Goal: Transaction & Acquisition: Purchase product/service

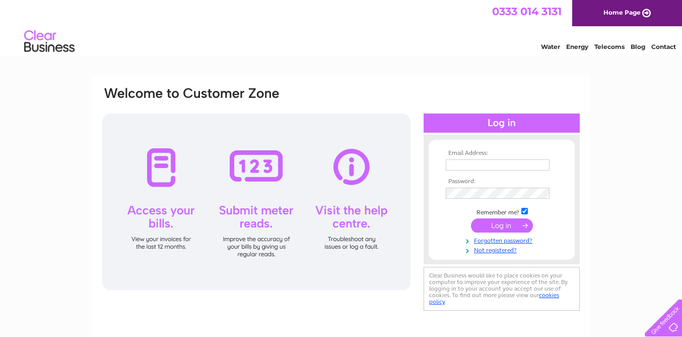
click at [496, 161] on input "text" at bounding box center [498, 164] width 104 height 11
type input "[EMAIL_ADDRESS][DOMAIN_NAME]"
click at [513, 225] on input "submit" at bounding box center [502, 226] width 62 height 14
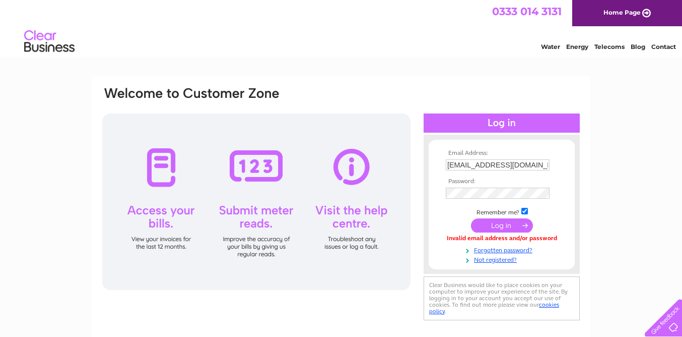
click at [503, 228] on input "submit" at bounding box center [502, 225] width 62 height 14
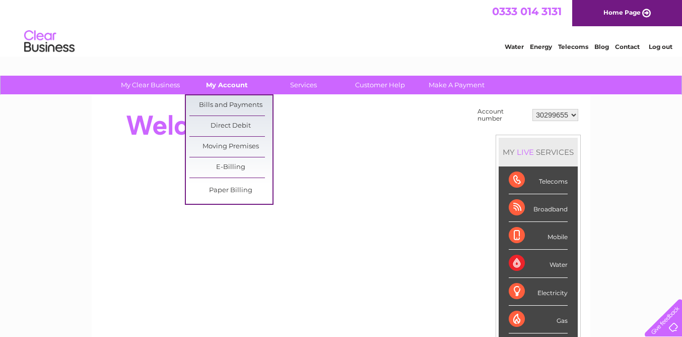
click at [236, 85] on link "My Account" at bounding box center [226, 85] width 83 height 19
click at [234, 105] on link "Bills and Payments" at bounding box center [230, 105] width 83 height 20
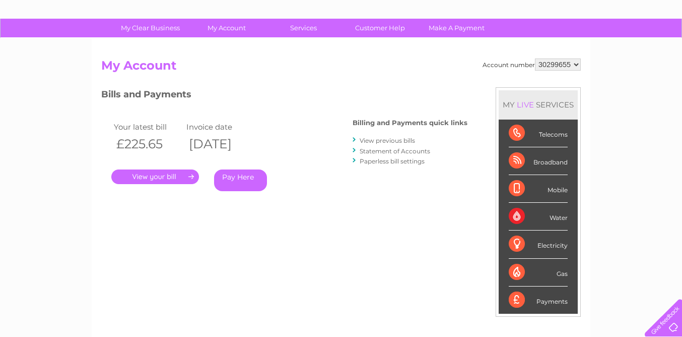
scroll to position [64, 0]
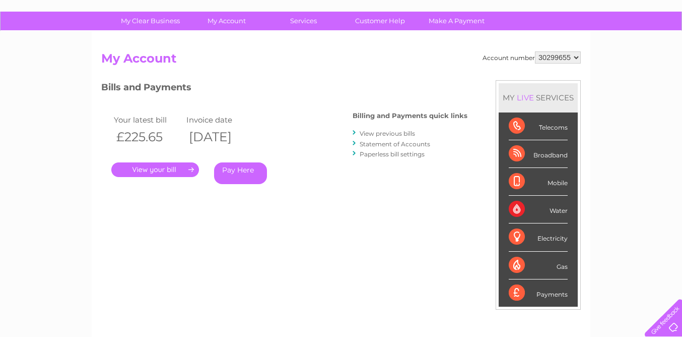
click at [157, 168] on link "." at bounding box center [155, 169] width 88 height 15
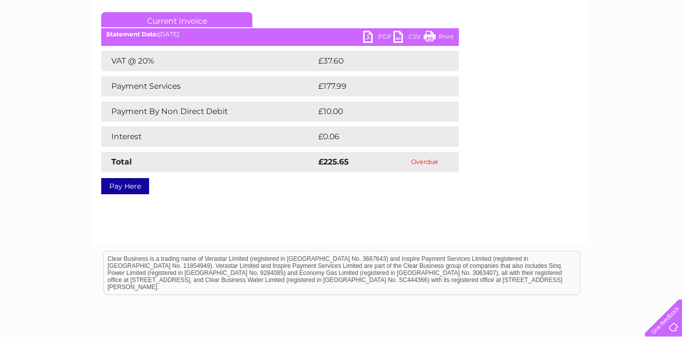
scroll to position [134, 0]
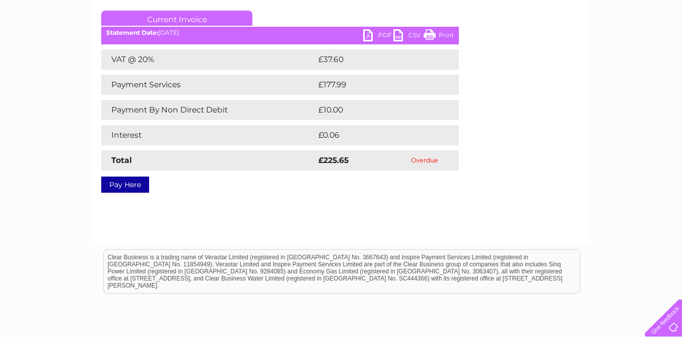
click at [125, 184] on link "Pay Here" at bounding box center [125, 184] width 48 height 16
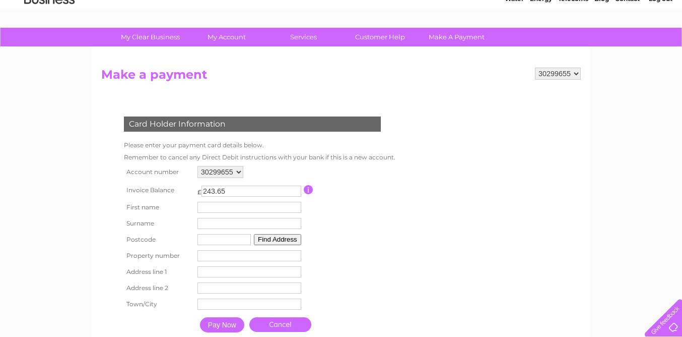
scroll to position [44, 0]
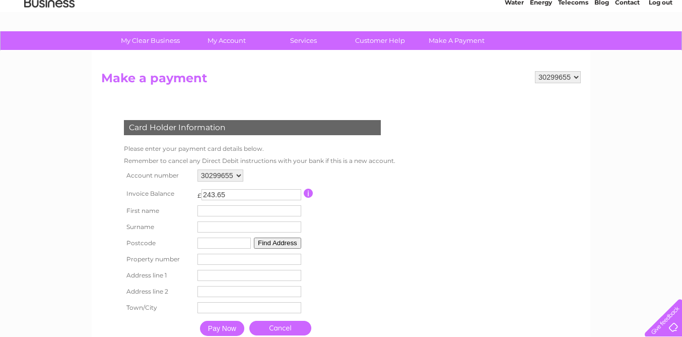
click at [308, 193] on input "button" at bounding box center [309, 192] width 10 height 9
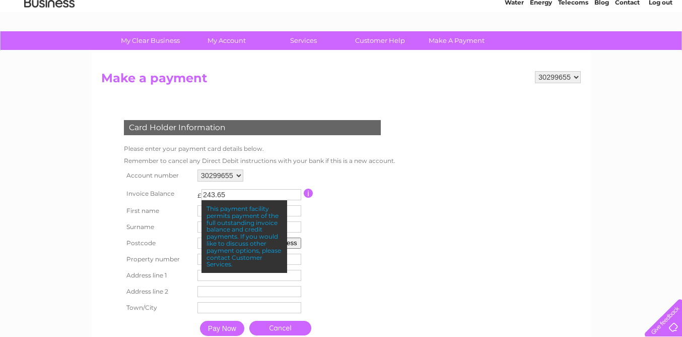
scroll to position [0, 0]
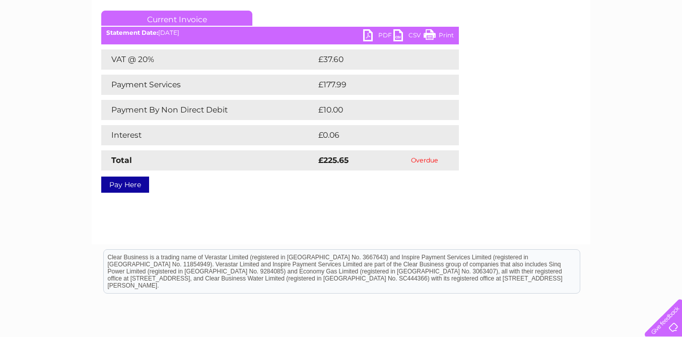
click at [120, 184] on link "Pay Here" at bounding box center [125, 184] width 48 height 16
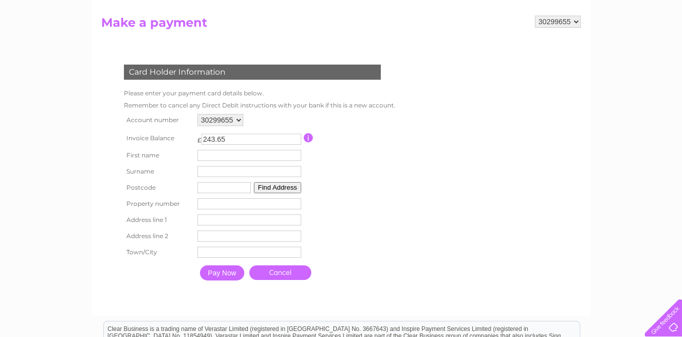
scroll to position [102, 0]
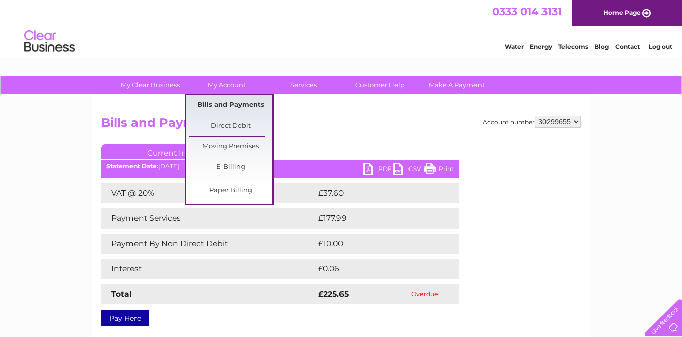
click at [217, 99] on link "Bills and Payments" at bounding box center [230, 105] width 83 height 20
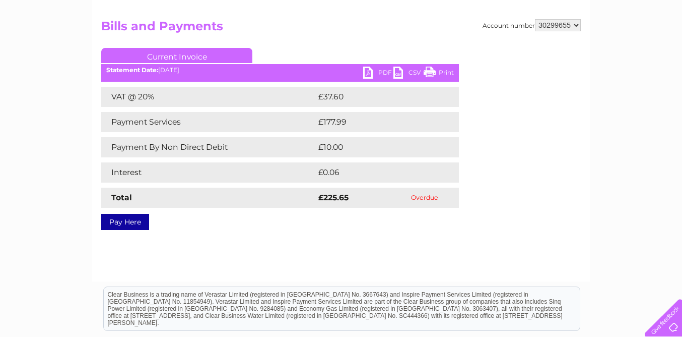
scroll to position [106, 0]
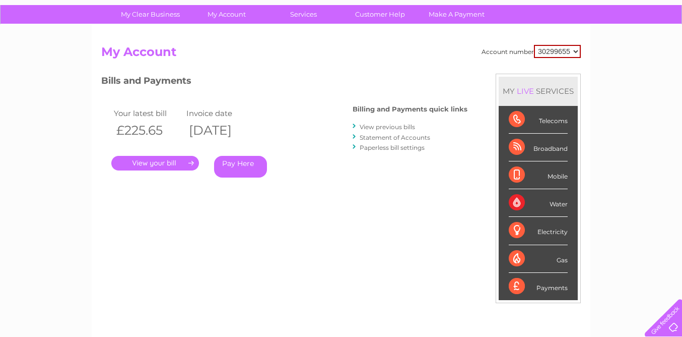
scroll to position [69, 0]
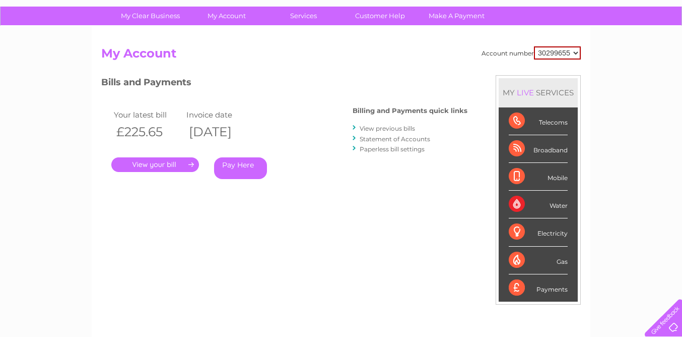
click at [154, 164] on link "." at bounding box center [155, 164] width 88 height 15
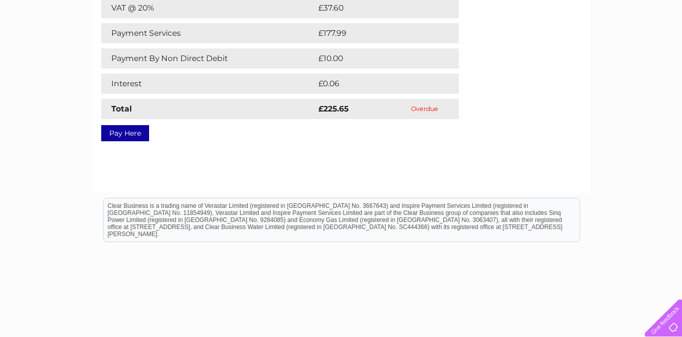
scroll to position [183, 0]
click at [119, 138] on link "Pay Here" at bounding box center [125, 134] width 48 height 16
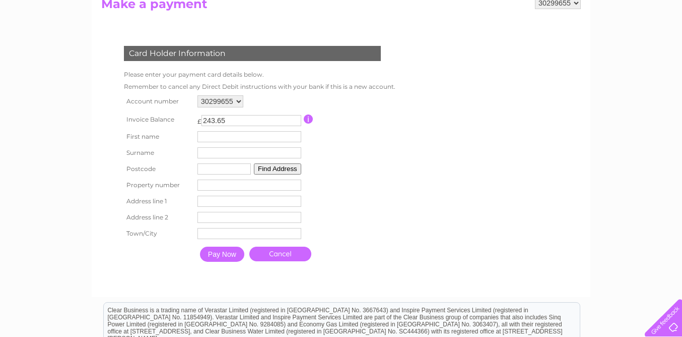
scroll to position [120, 0]
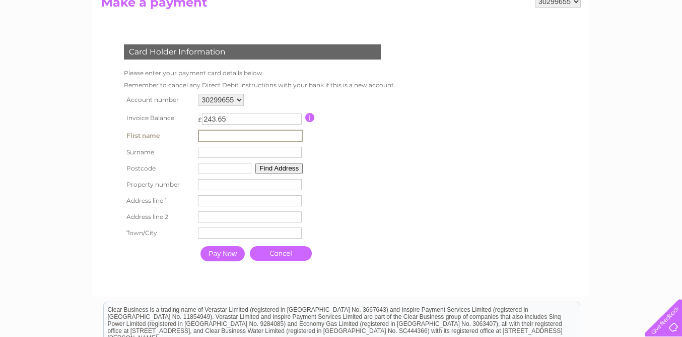
click at [211, 133] on input "text" at bounding box center [250, 135] width 105 height 12
type input "Avril"
click at [226, 150] on input "text" at bounding box center [250, 152] width 105 height 12
type input "[PERSON_NAME]"
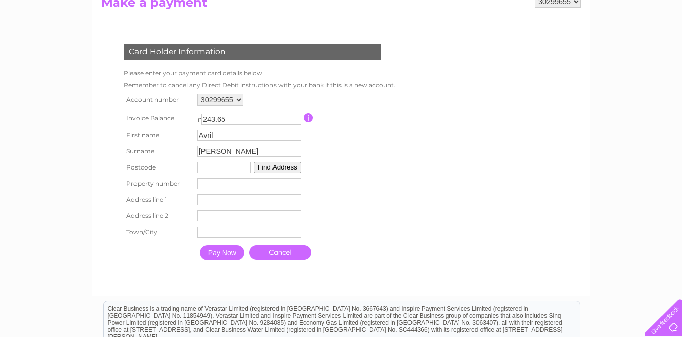
click at [226, 168] on input "text" at bounding box center [224, 167] width 53 height 11
type input "BT23 6RT"
type input "22"
type input "[STREET_ADDRESS][US_STATE]"
type input "Killinchy"
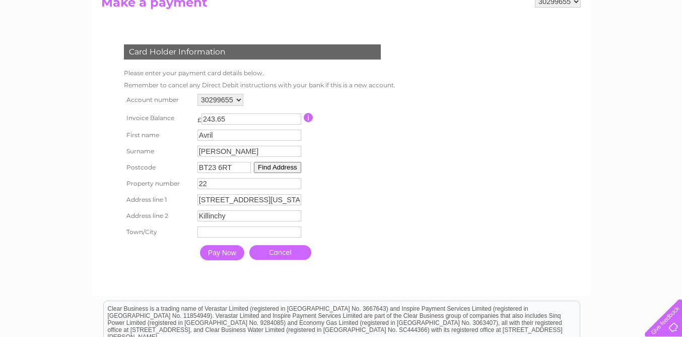
type input "Newtownards"
click at [210, 251] on input "Pay Now" at bounding box center [222, 252] width 44 height 15
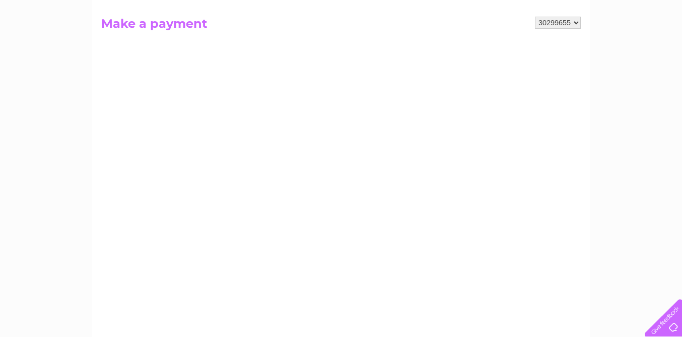
scroll to position [0, 0]
